Goal: Navigation & Orientation: Find specific page/section

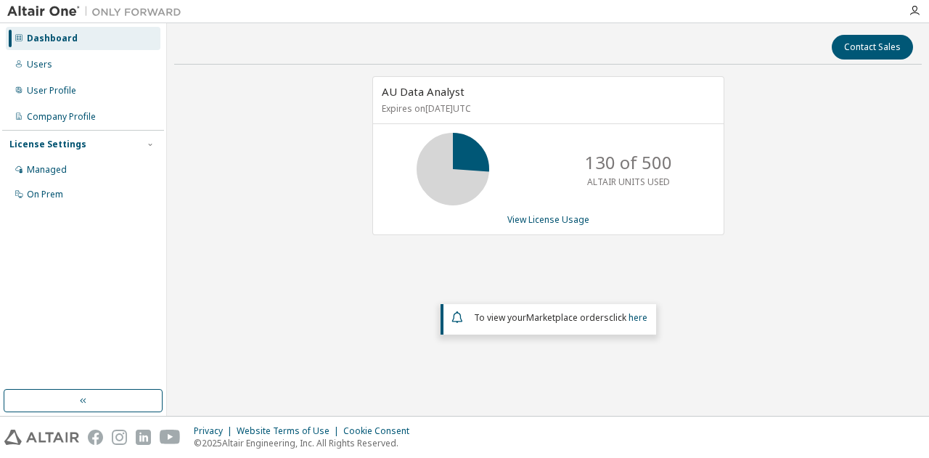
click at [303, 224] on div "AU Data Analyst Expires on [DATE] UTC 130 of 500 ALTAIR UNITS USED View License…" at bounding box center [548, 225] width 748 height 298
